Goal: Task Accomplishment & Management: Manage account settings

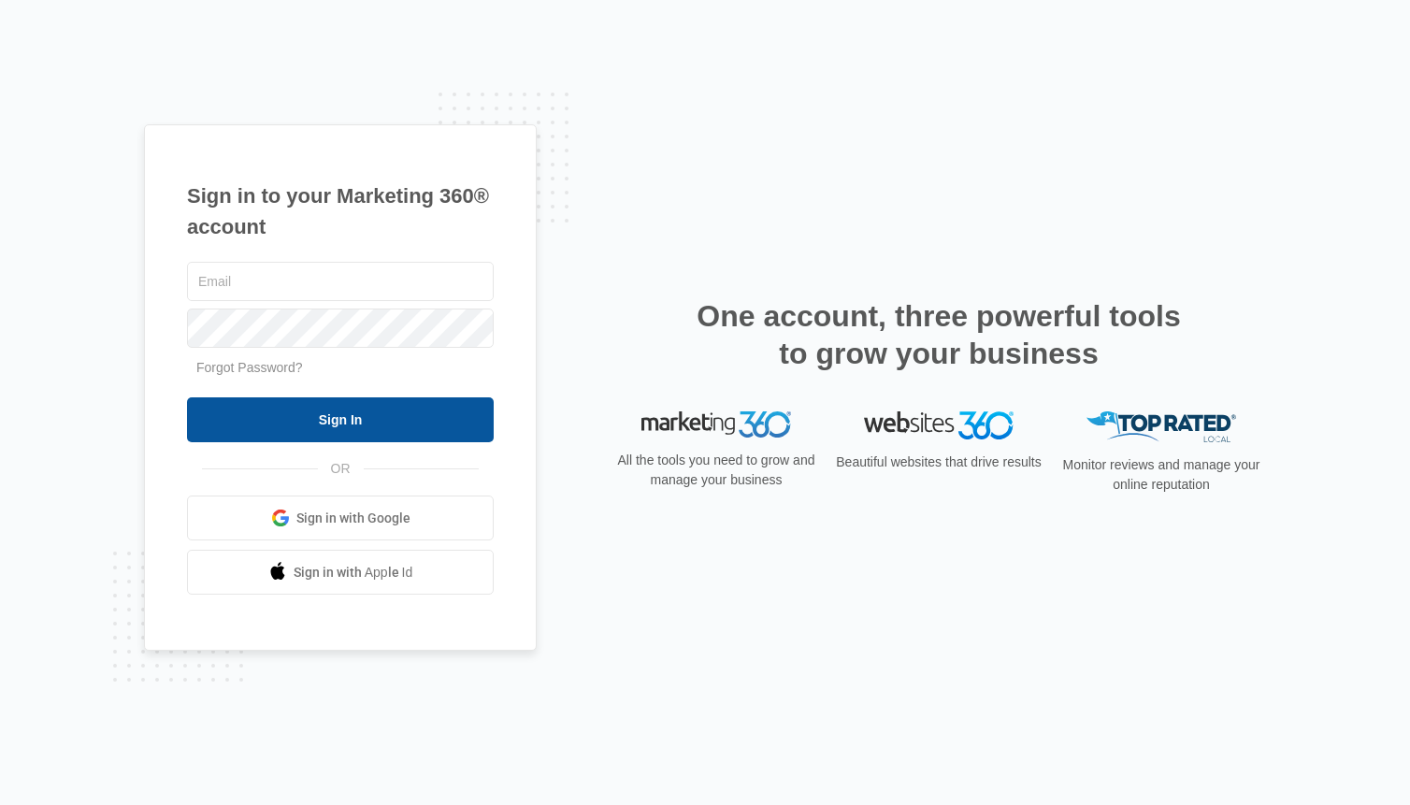
type input "[PERSON_NAME][EMAIL_ADDRESS][PERSON_NAME][DOMAIN_NAME]"
click at [338, 420] on input "Sign In" at bounding box center [340, 419] width 307 height 45
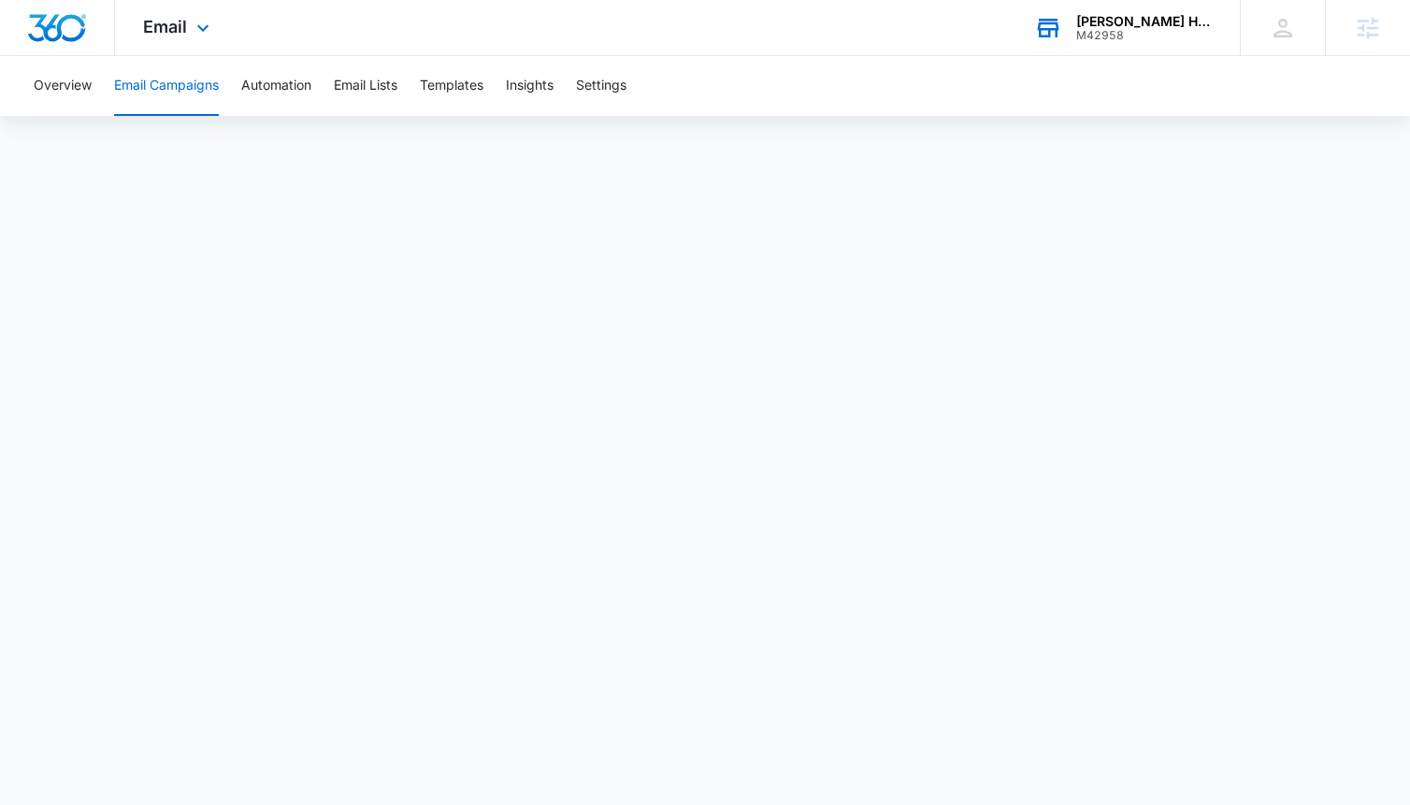
click at [1140, 29] on div "M42958" at bounding box center [1144, 35] width 136 height 13
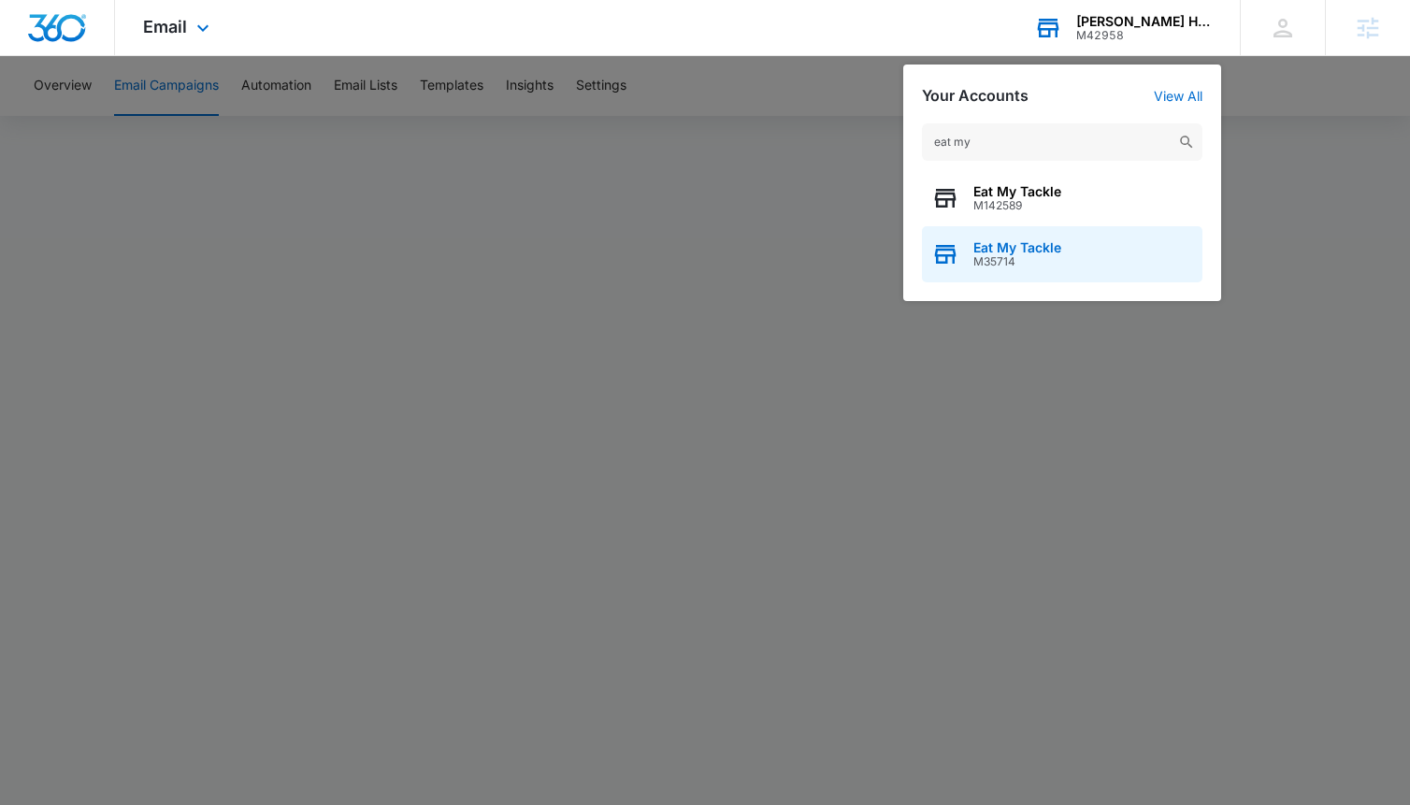
type input "eat my"
click at [1057, 257] on span "M35714" at bounding box center [1017, 261] width 88 height 13
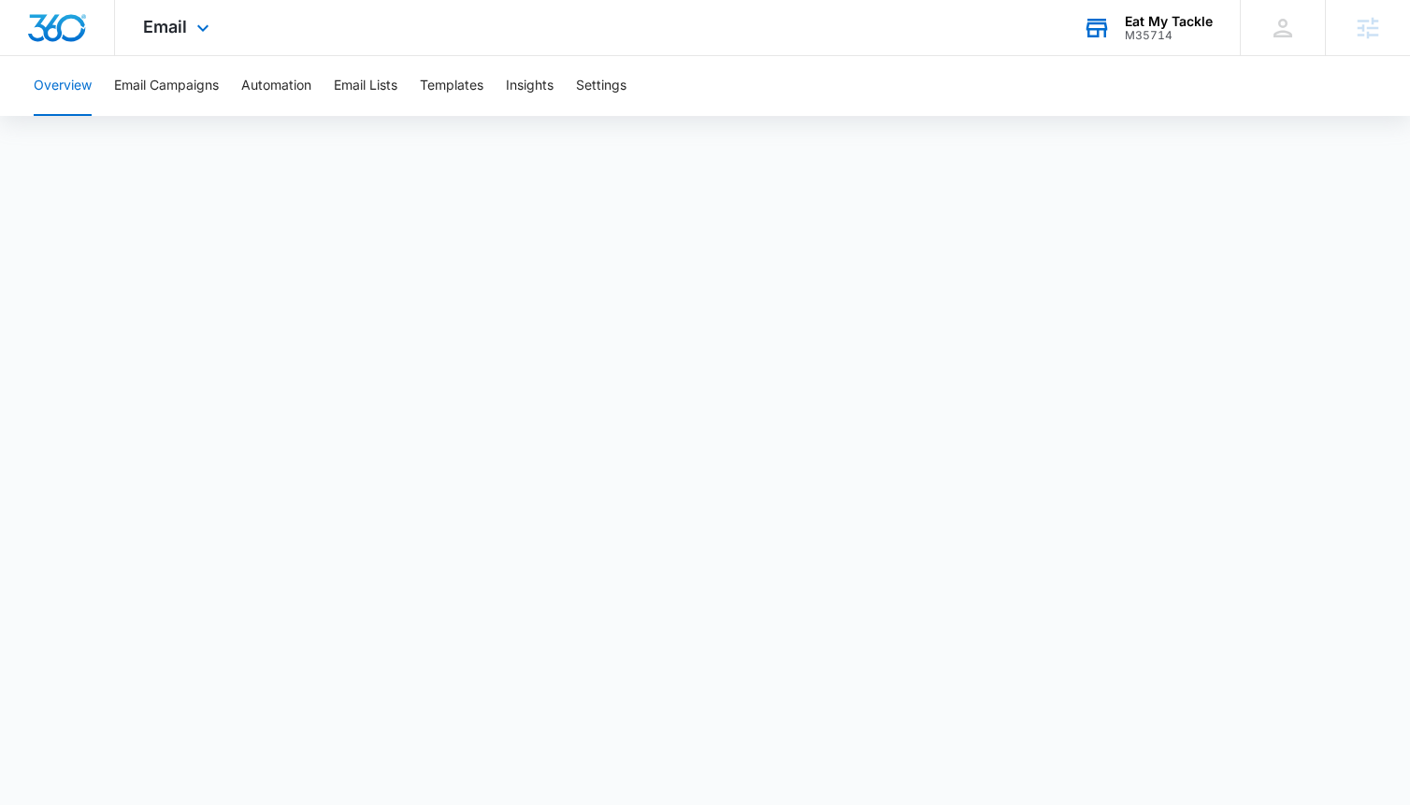
click at [163, 7] on div "Email Apps Reputation Forms CRM Email Social POS Content Ads Intelligence Files…" at bounding box center [178, 27] width 127 height 55
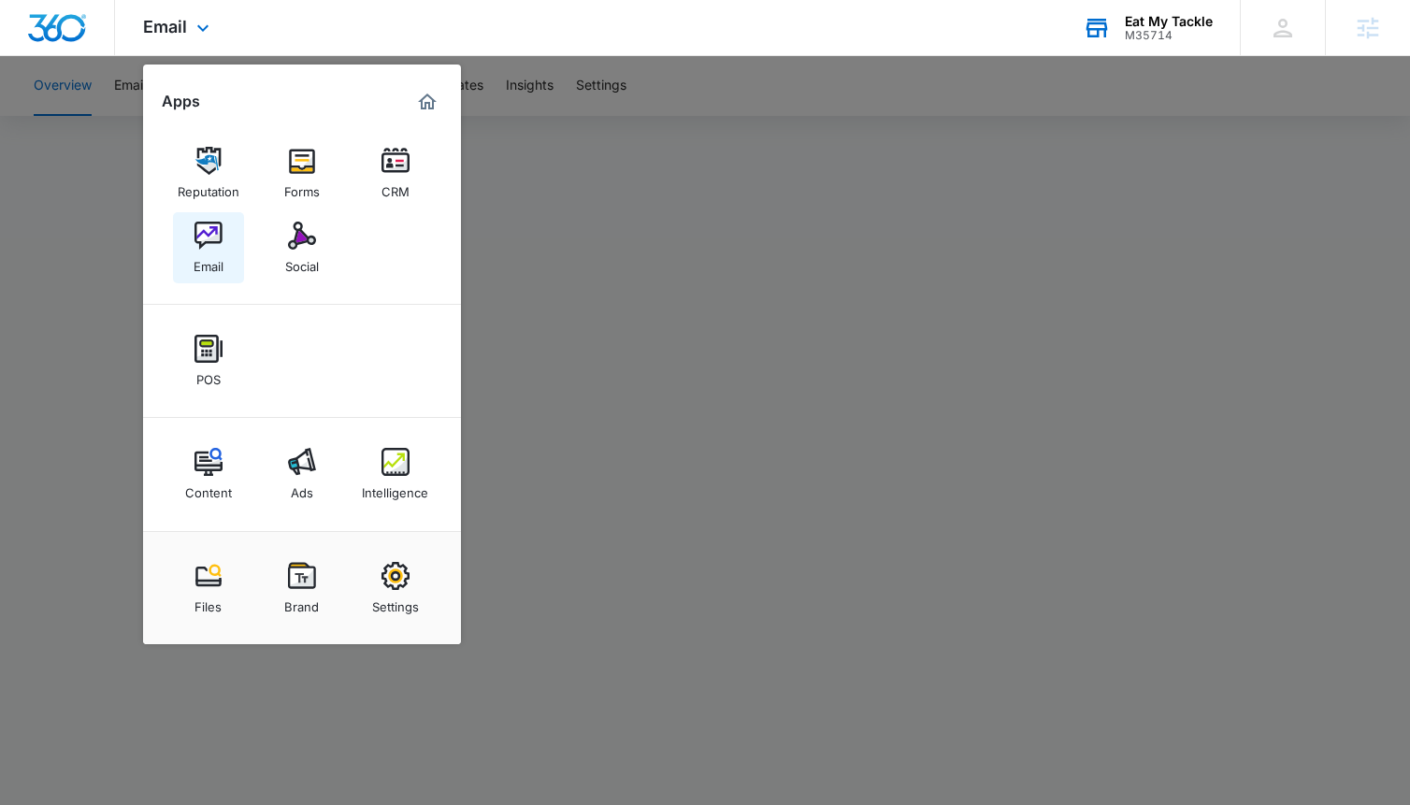
click at [212, 241] on img at bounding box center [208, 236] width 28 height 28
